Goal: Use online tool/utility: Utilize a website feature to perform a specific function

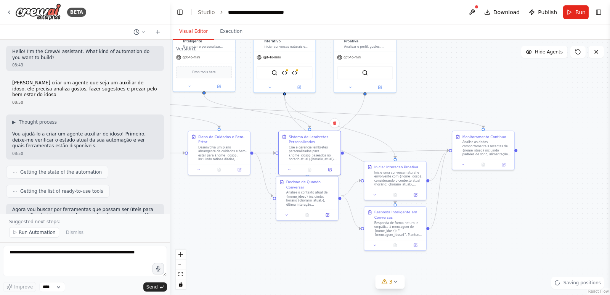
scroll to position [4860, 0]
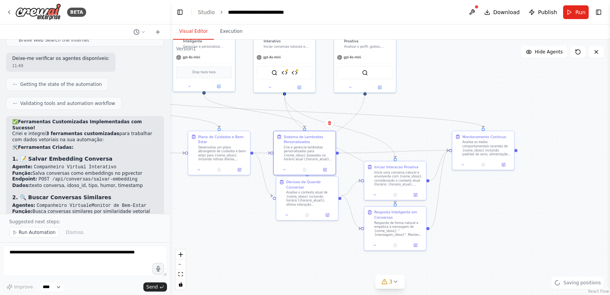
click at [302, 153] on div "Crie e gerencie lembretes personalizados para {nome_idoso} baseados no horário …" at bounding box center [308, 153] width 49 height 16
click at [398, 118] on icon "Edge from dc309a7d-2660-4d6e-8ded-47f79995035b to 578875a1-3fe8-43c1-bb4d-15c9b…" at bounding box center [304, 111] width 360 height 32
click at [507, 81] on div ".deletable-edge-delete-btn { width: 20px; height: 20px; border: 0px solid #ffff…" at bounding box center [390, 167] width 440 height 255
drag, startPoint x: 162, startPoint y: 292, endPoint x: 166, endPoint y: 272, distance: 20.7
click at [166, 272] on textarea at bounding box center [85, 261] width 164 height 31
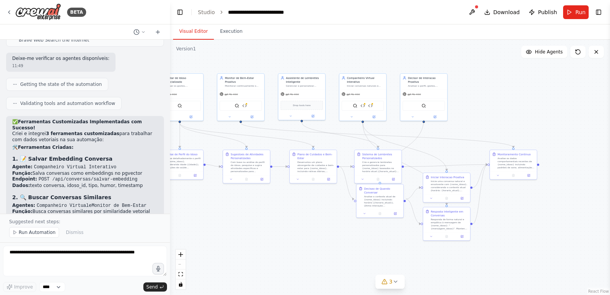
drag, startPoint x: 225, startPoint y: 218, endPoint x: 301, endPoint y: 219, distance: 75.6
click at [306, 221] on div ".deletable-edge-delete-btn { width: 20px; height: 20px; border: 0px solid #ffff…" at bounding box center [390, 167] width 440 height 255
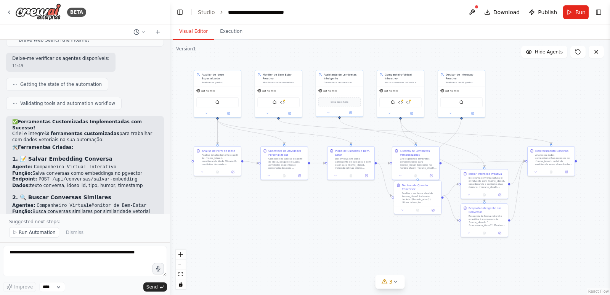
drag, startPoint x: 287, startPoint y: 213, endPoint x: 325, endPoint y: 211, distance: 37.8
click at [325, 211] on div ".deletable-edge-delete-btn { width: 20px; height: 20px; border: 0px solid #ffff…" at bounding box center [390, 167] width 440 height 255
click at [597, 15] on button "Toggle Right Sidebar" at bounding box center [599, 12] width 11 height 11
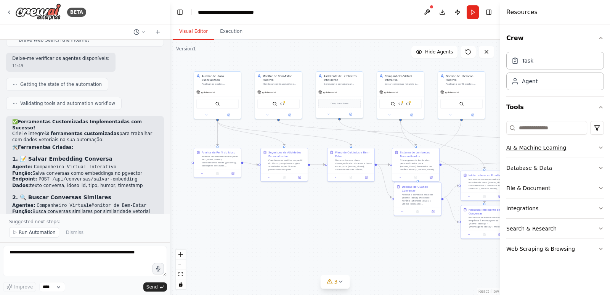
click at [552, 151] on button "AI & Machine Learning" at bounding box center [556, 148] width 98 height 20
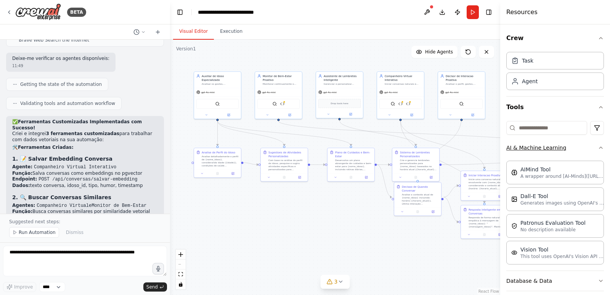
click at [552, 151] on button "AI & Machine Learning" at bounding box center [556, 148] width 98 height 20
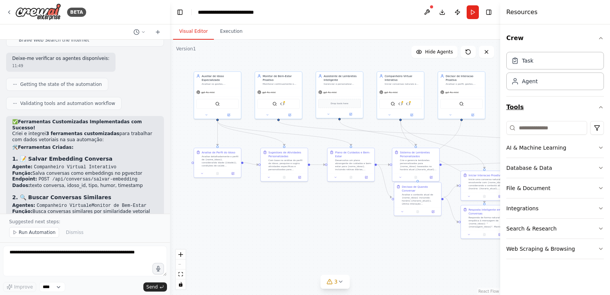
click at [554, 112] on button "Tools" at bounding box center [556, 107] width 98 height 21
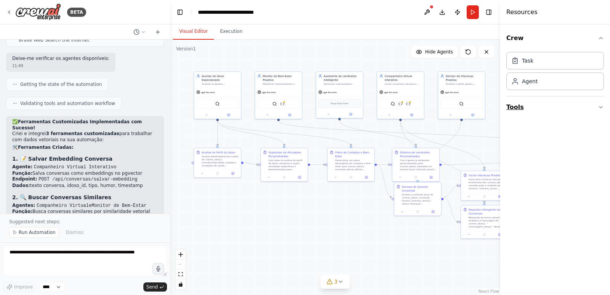
click at [554, 108] on button "Tools" at bounding box center [556, 107] width 98 height 21
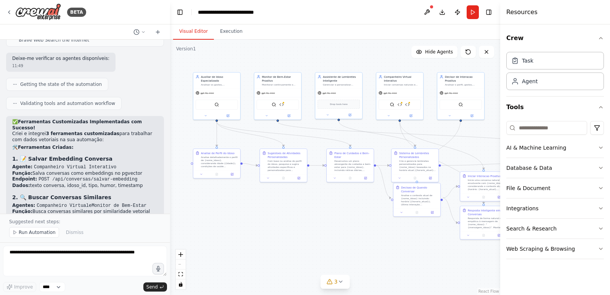
click at [398, 235] on div ".deletable-edge-delete-btn { width: 20px; height: 20px; border: 0px solid #ffff…" at bounding box center [335, 167] width 330 height 255
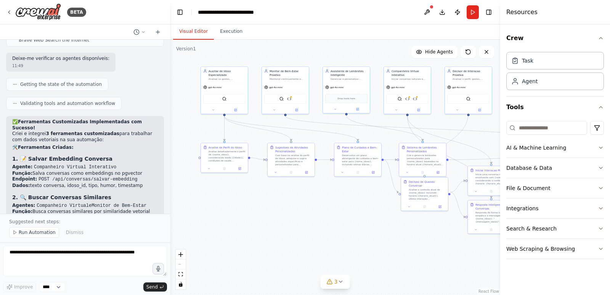
drag, startPoint x: 301, startPoint y: 257, endPoint x: 308, endPoint y: 251, distance: 9.2
click at [308, 251] on div ".deletable-edge-delete-btn { width: 20px; height: 20px; border: 0px solid #ffff…" at bounding box center [335, 167] width 330 height 255
click at [422, 13] on button at bounding box center [427, 12] width 12 height 14
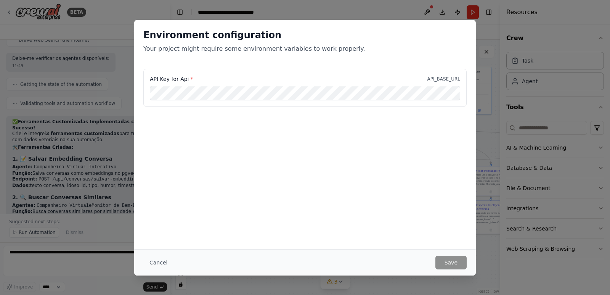
click at [265, 76] on div "API Key for Api * API_BASE_URL" at bounding box center [305, 79] width 311 height 8
click at [166, 260] on button "Cancel" at bounding box center [158, 263] width 30 height 14
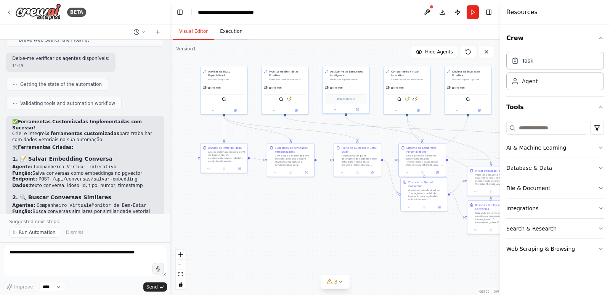
click at [227, 26] on button "Execution" at bounding box center [231, 32] width 35 height 16
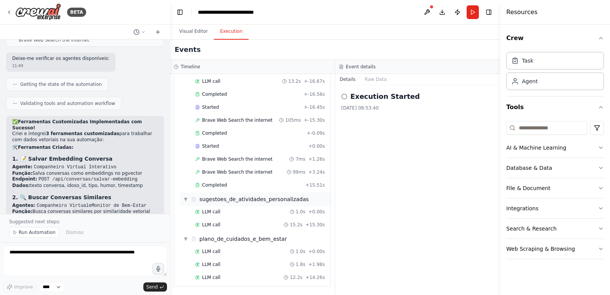
scroll to position [0, 0]
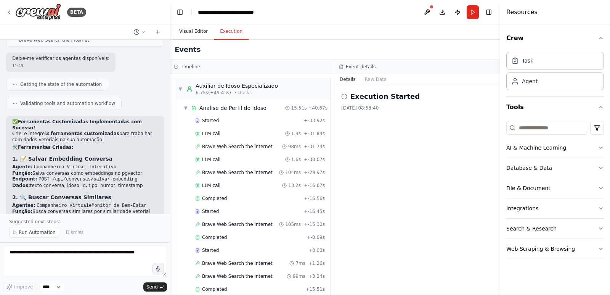
click at [203, 37] on button "Visual Editor" at bounding box center [193, 32] width 41 height 16
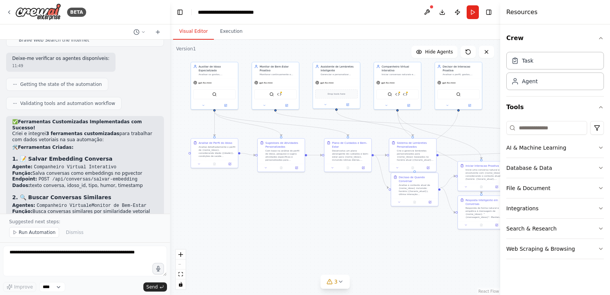
drag, startPoint x: 365, startPoint y: 254, endPoint x: 349, endPoint y: 245, distance: 18.4
click at [349, 245] on div ".deletable-edge-delete-btn { width: 20px; height: 20px; border: 0px solid #ffff…" at bounding box center [335, 167] width 330 height 255
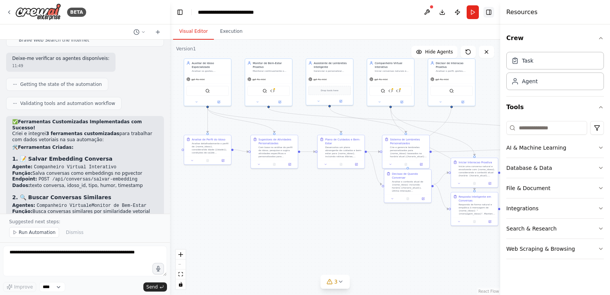
click at [491, 15] on button "Toggle Right Sidebar" at bounding box center [489, 12] width 11 height 11
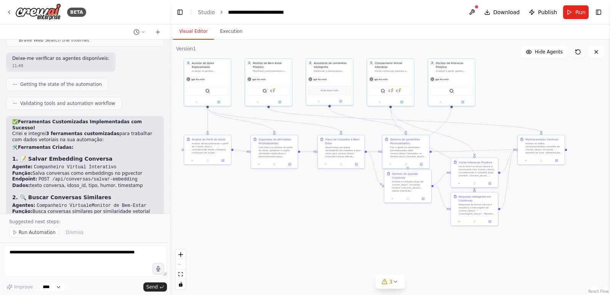
click at [576, 55] on icon at bounding box center [578, 52] width 6 height 6
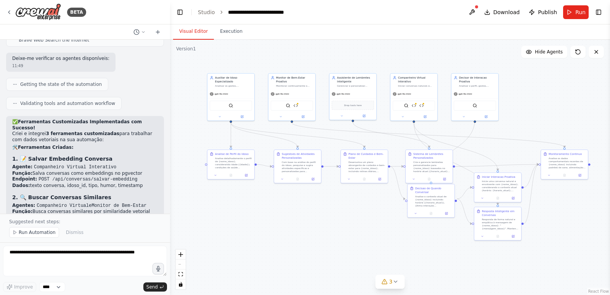
drag, startPoint x: 383, startPoint y: 185, endPoint x: 373, endPoint y: 224, distance: 40.0
click at [373, 224] on div ".deletable-edge-delete-btn { width: 20px; height: 20px; border: 0px solid #ffff…" at bounding box center [390, 167] width 440 height 255
click at [249, 11] on div "**********" at bounding box center [262, 12] width 68 height 8
click at [98, 261] on textarea at bounding box center [85, 261] width 164 height 31
type textarea "**********"
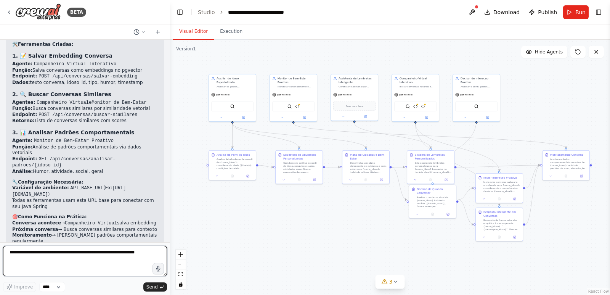
scroll to position [4970, 0]
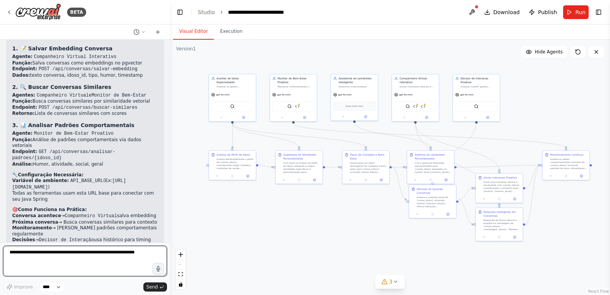
click at [98, 261] on textarea at bounding box center [85, 261] width 164 height 31
paste textarea "**********"
type textarea "**********"
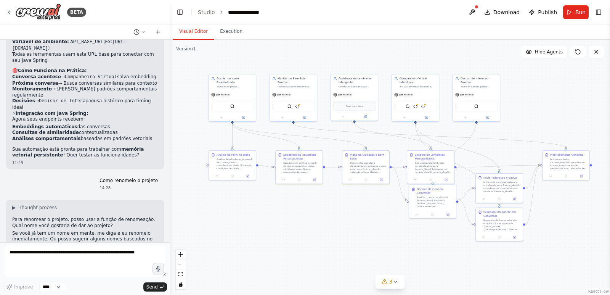
scroll to position [5115, 0]
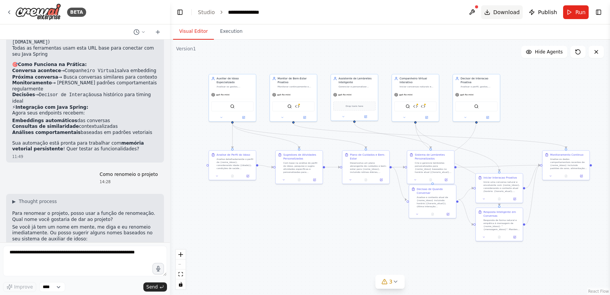
click at [510, 14] on span "Download" at bounding box center [507, 12] width 27 height 8
drag, startPoint x: 294, startPoint y: 202, endPoint x: 297, endPoint y: 222, distance: 20.4
click at [294, 202] on div ".deletable-edge-delete-btn { width: 20px; height: 20px; border: 0px solid #ffff…" at bounding box center [390, 167] width 440 height 255
